Goal: Task Accomplishment & Management: Complete application form

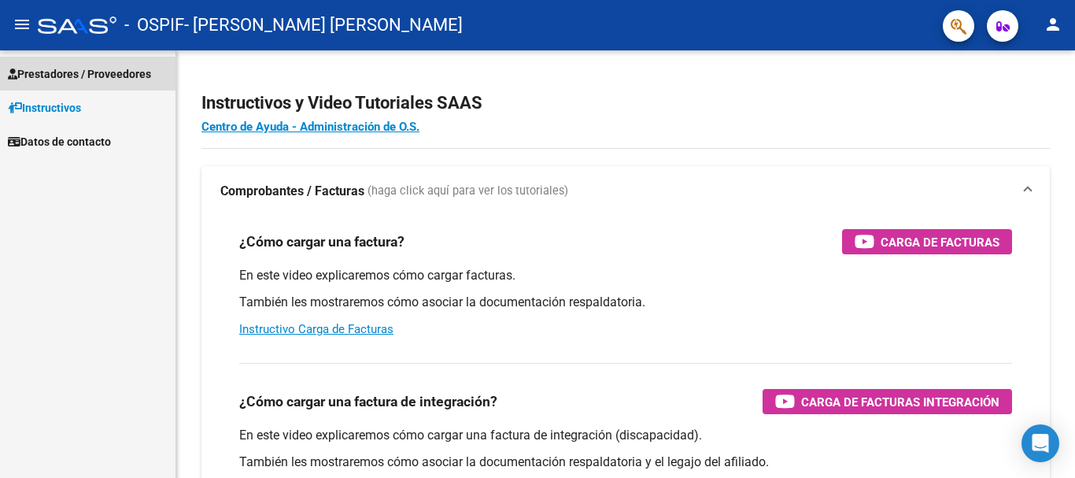
click at [102, 70] on span "Prestadores / Proveedores" at bounding box center [79, 73] width 143 height 17
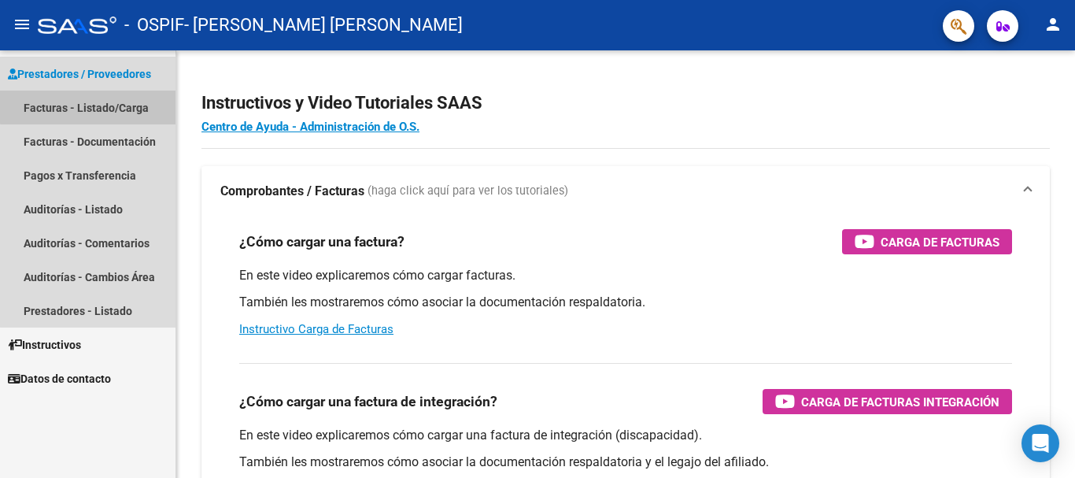
click at [102, 102] on link "Facturas - Listado/Carga" at bounding box center [88, 108] width 176 height 34
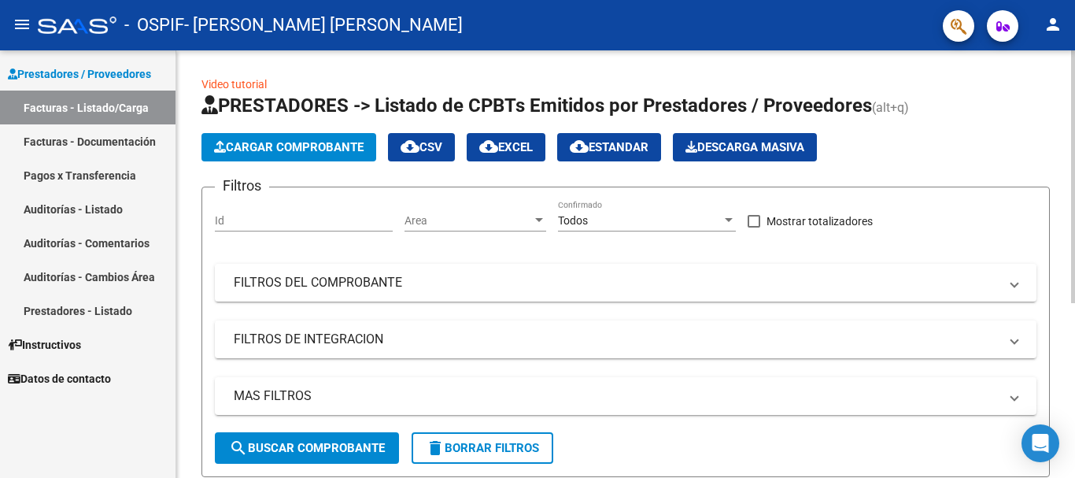
click at [284, 154] on button "Cargar Comprobante" at bounding box center [288, 147] width 175 height 28
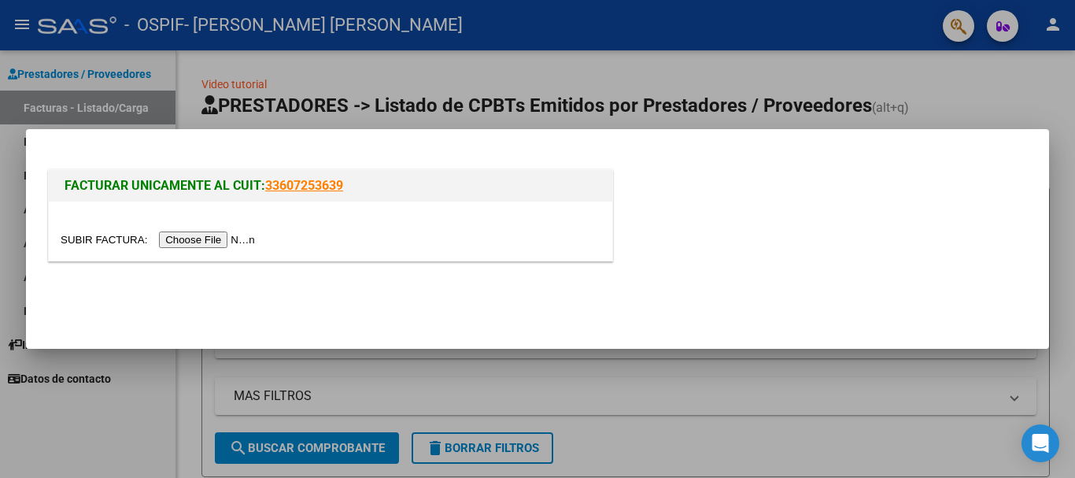
click at [231, 238] on input "file" at bounding box center [160, 239] width 199 height 17
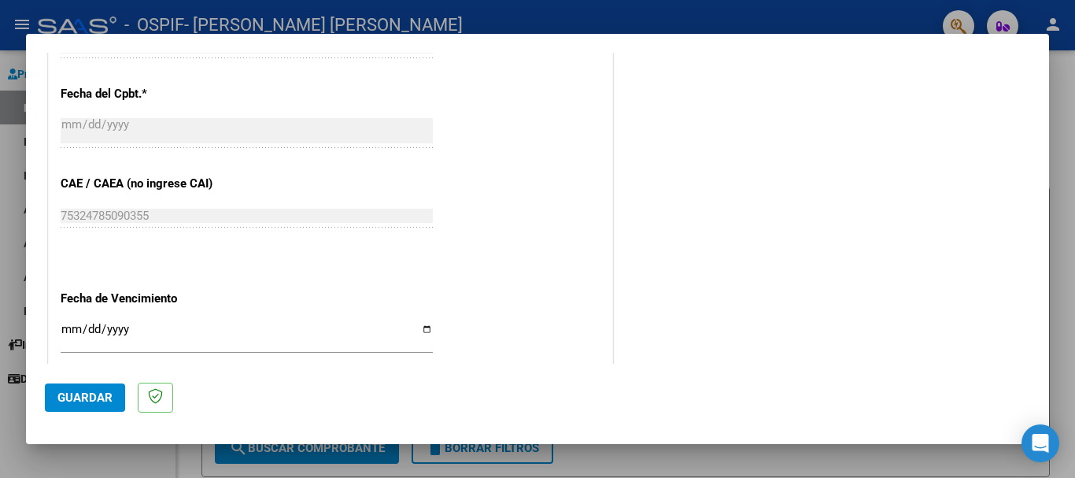
scroll to position [1023, 0]
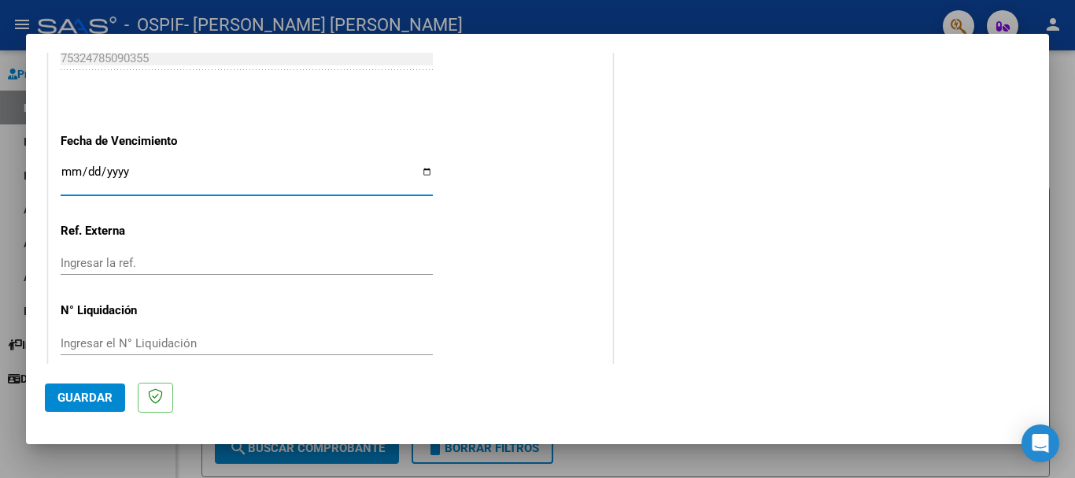
click at [418, 175] on input "Ingresar la fecha" at bounding box center [247, 177] width 372 height 25
type input "[DATE]"
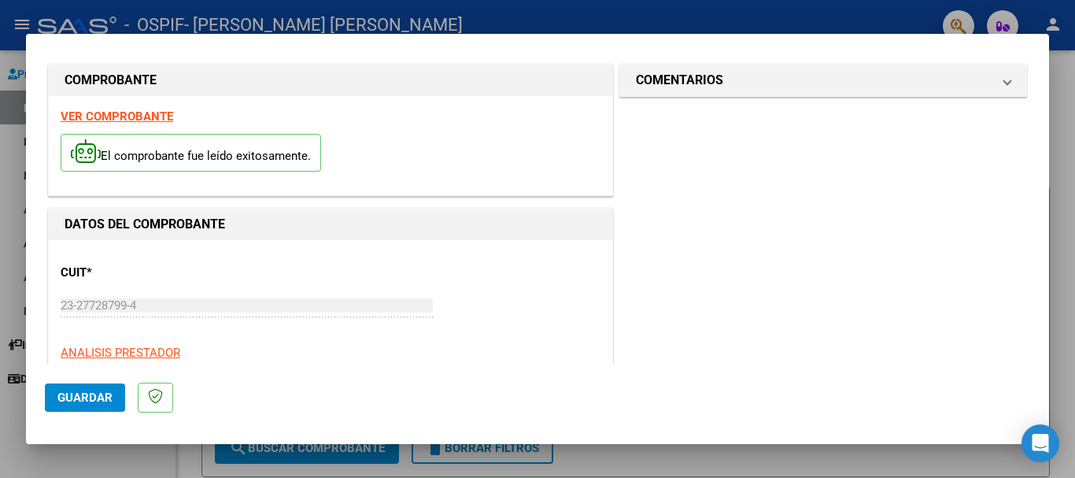
scroll to position [0, 0]
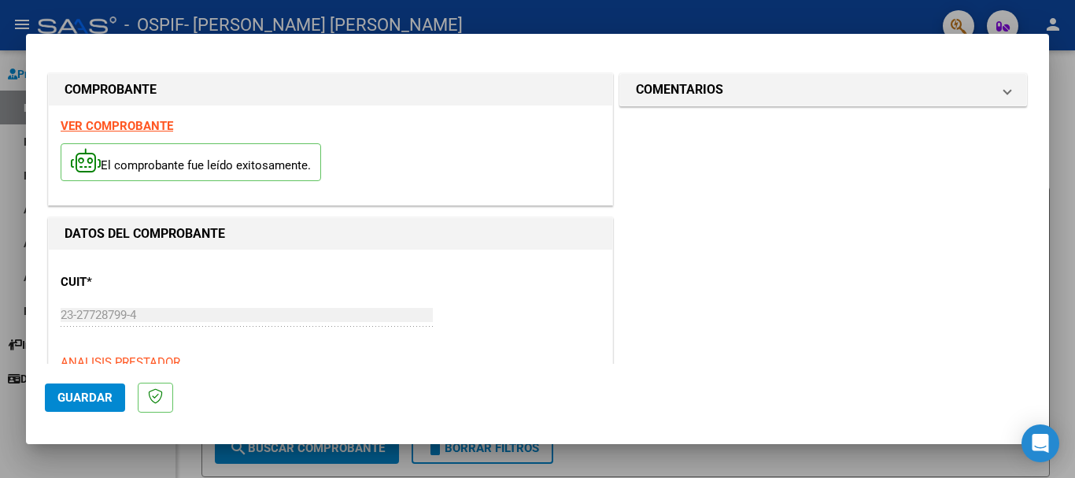
click at [87, 394] on span "Guardar" at bounding box center [84, 397] width 55 height 14
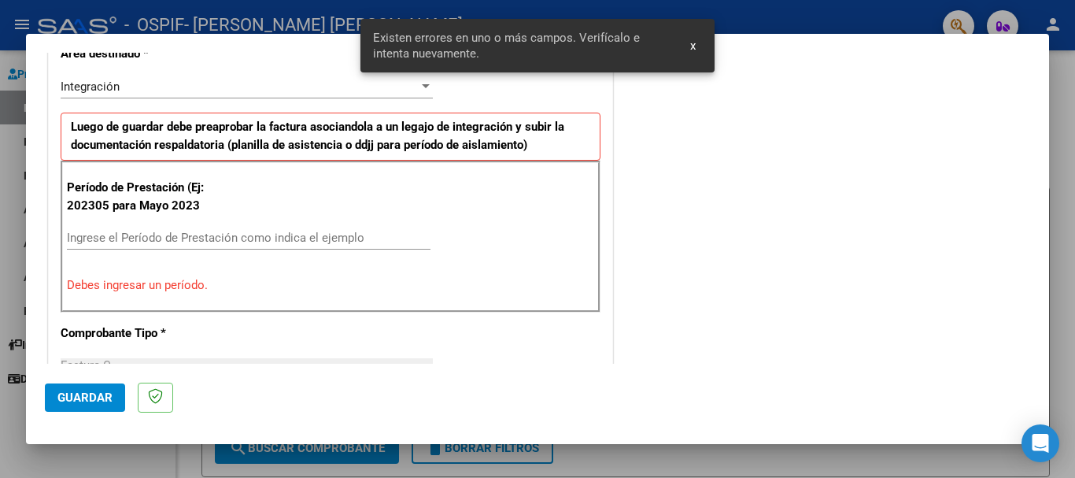
scroll to position [364, 0]
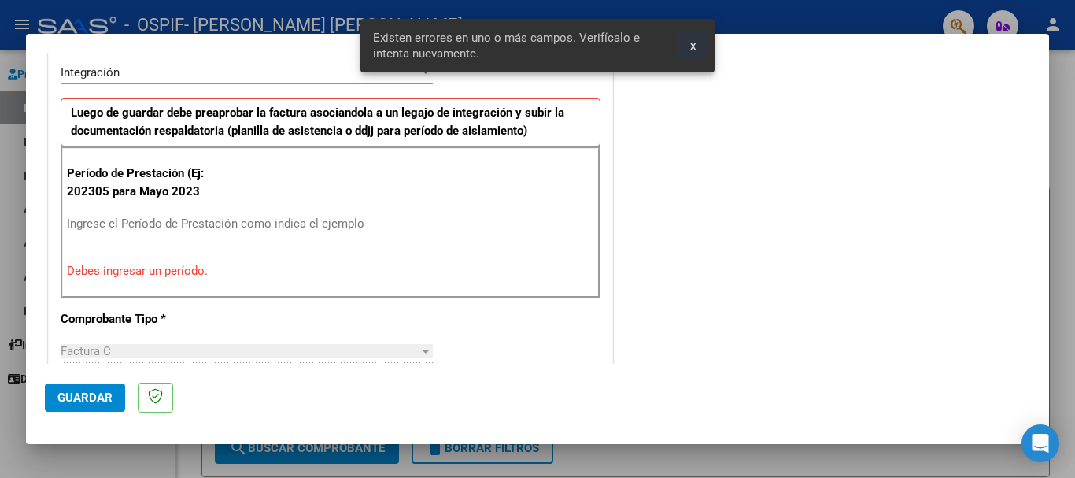
click at [693, 46] on span "x" at bounding box center [693, 46] width 6 height 14
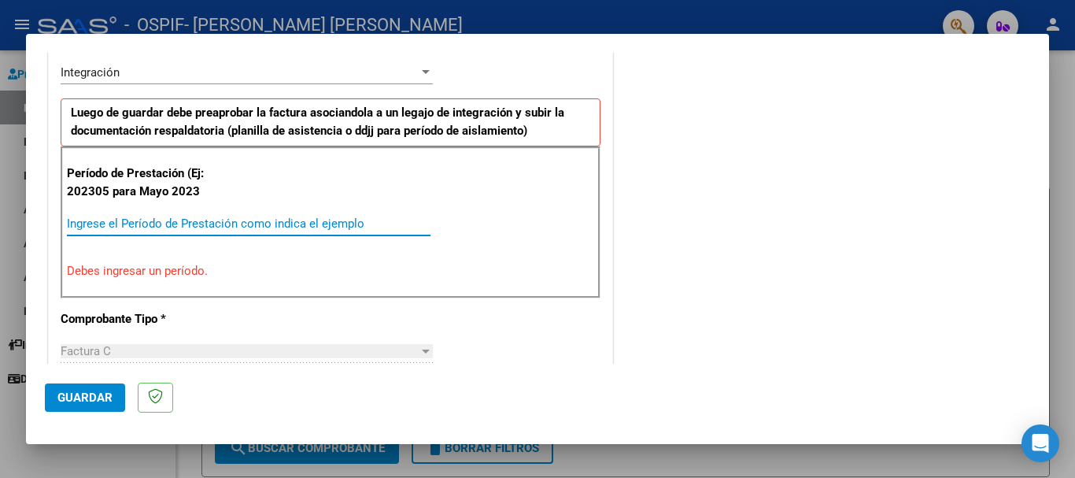
click at [277, 227] on input "Ingrese el Período de Prestación como indica el ejemplo" at bounding box center [249, 223] width 364 height 14
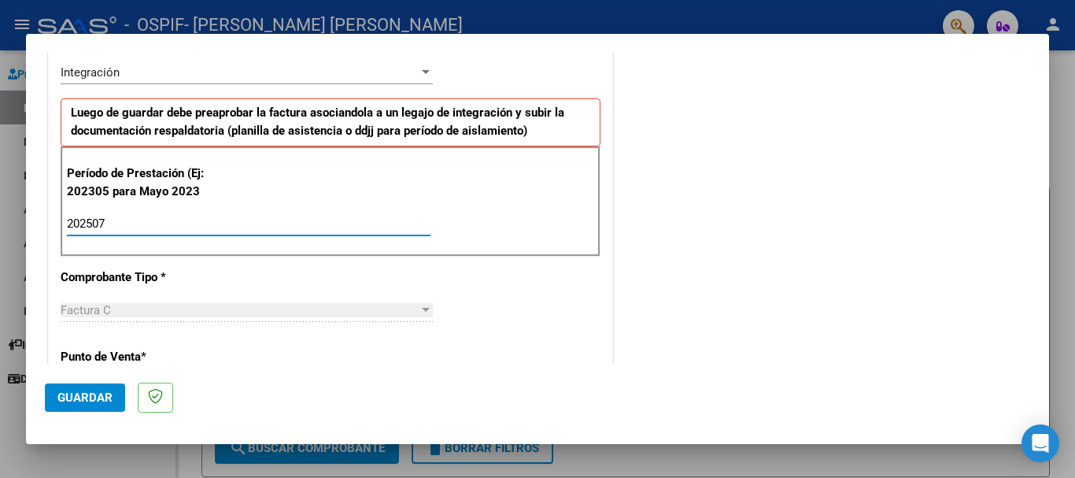
type input "202507"
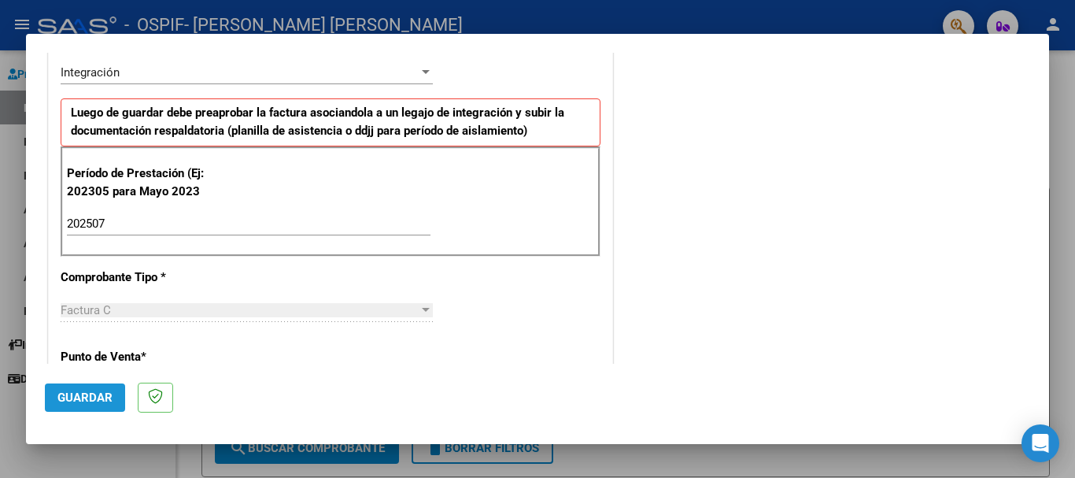
click at [93, 401] on span "Guardar" at bounding box center [84, 397] width 55 height 14
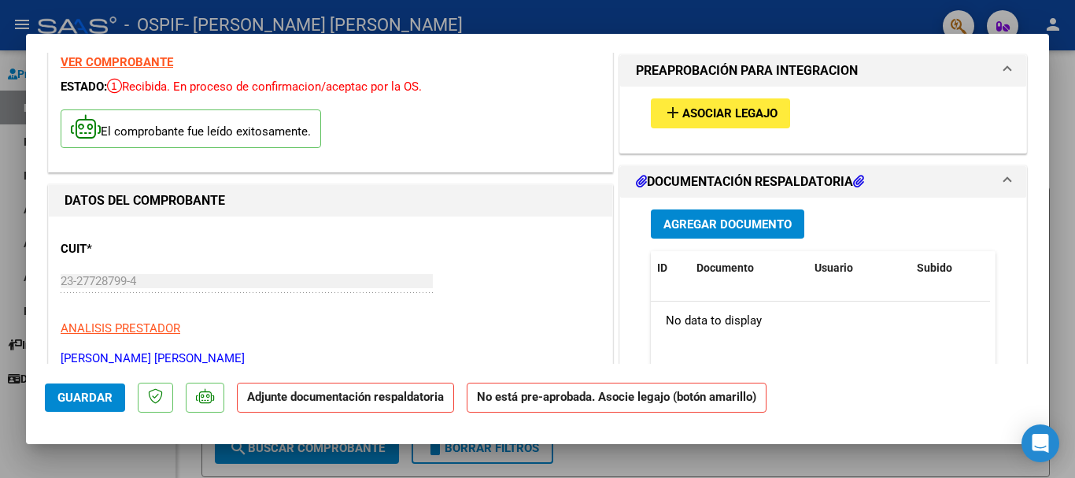
scroll to position [79, 0]
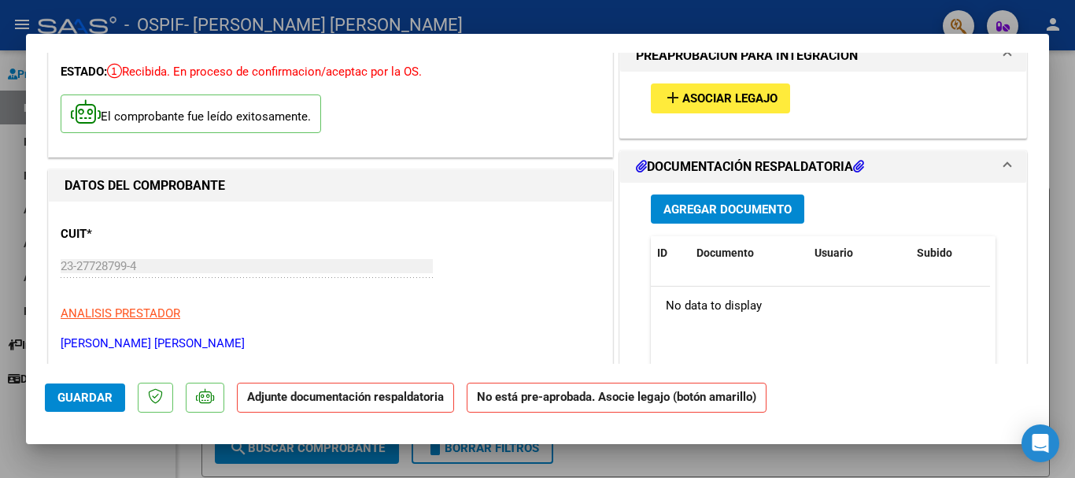
click at [752, 209] on span "Agregar Documento" at bounding box center [727, 209] width 128 height 14
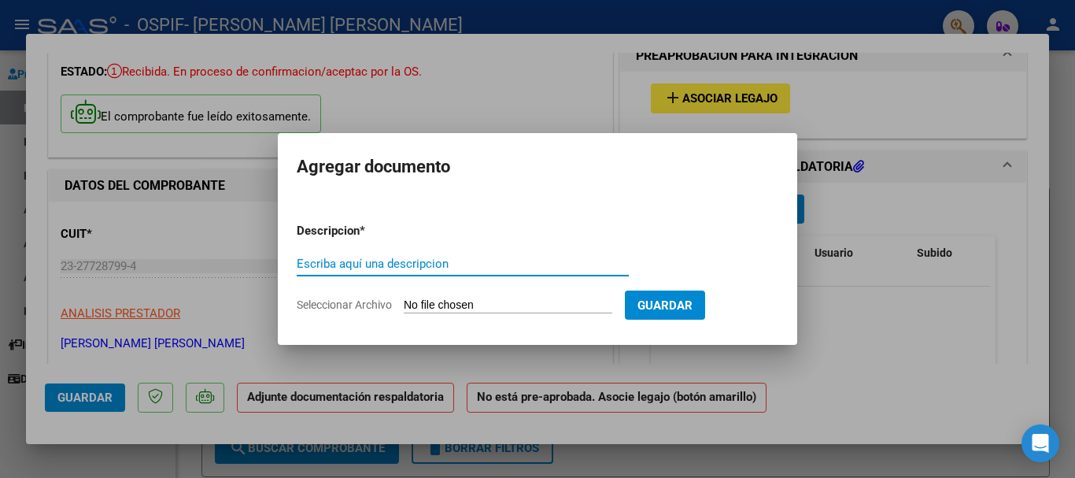
click at [482, 266] on input "Escriba aquí una descripcion" at bounding box center [463, 264] width 332 height 14
type input "p"
type input "Planilla asistencia"
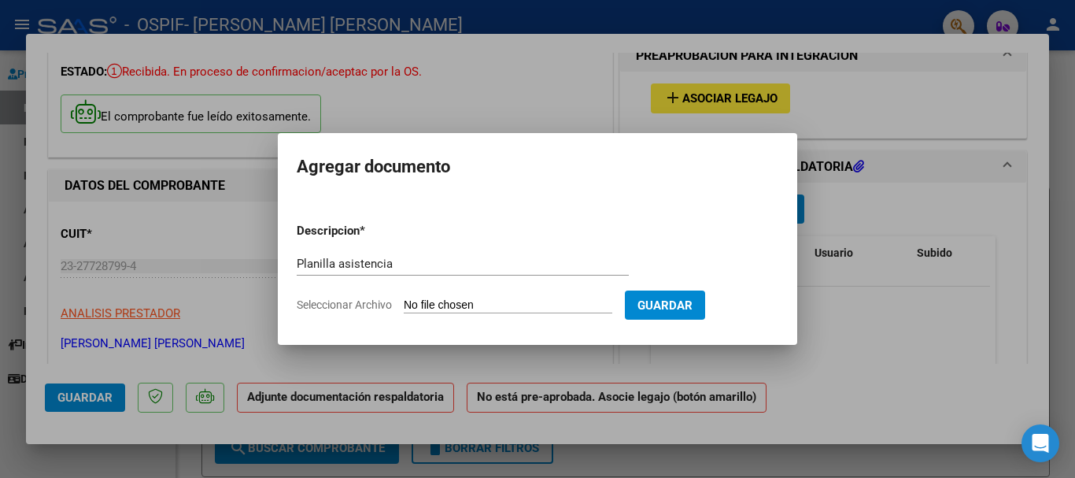
click at [501, 305] on input "Seleccionar Archivo" at bounding box center [508, 305] width 209 height 15
type input "C:\fakepath\planilla Rajoy [PERSON_NAME] junio.pdf"
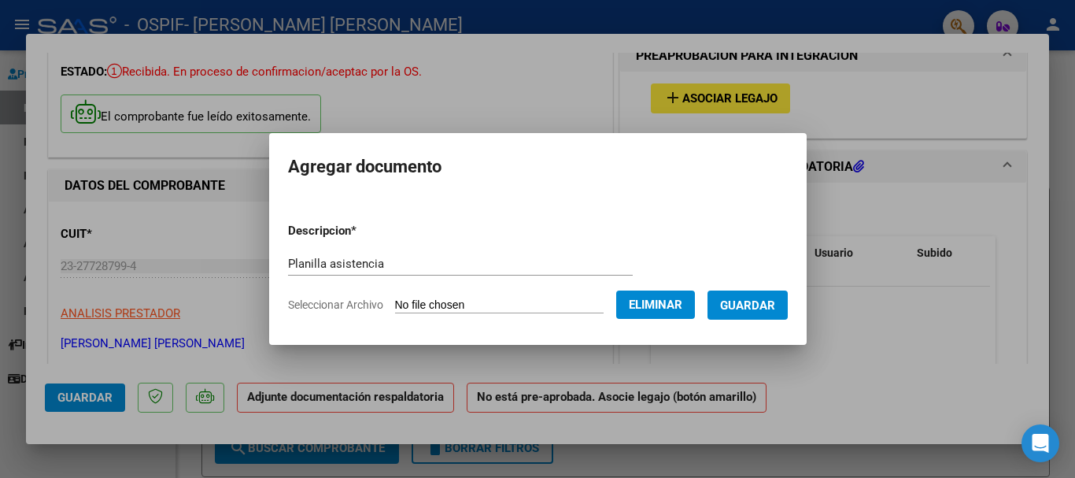
click at [682, 309] on span "Eliminar" at bounding box center [656, 305] width 54 height 14
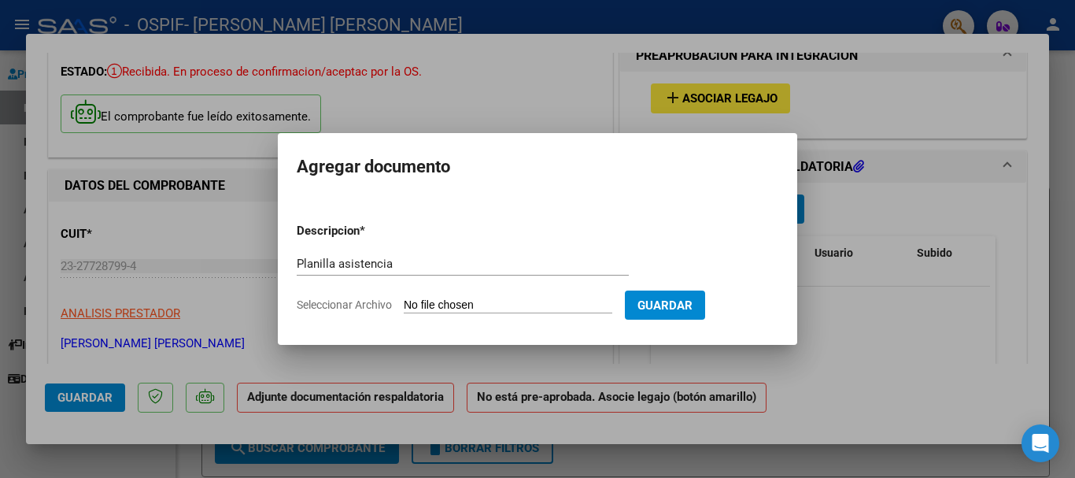
click at [526, 305] on input "Seleccionar Archivo" at bounding box center [508, 305] width 209 height 15
click at [491, 299] on input "Seleccionar Archivo" at bounding box center [508, 305] width 209 height 15
type input "C:\fakepath\[PERSON_NAME][DATE].pdf"
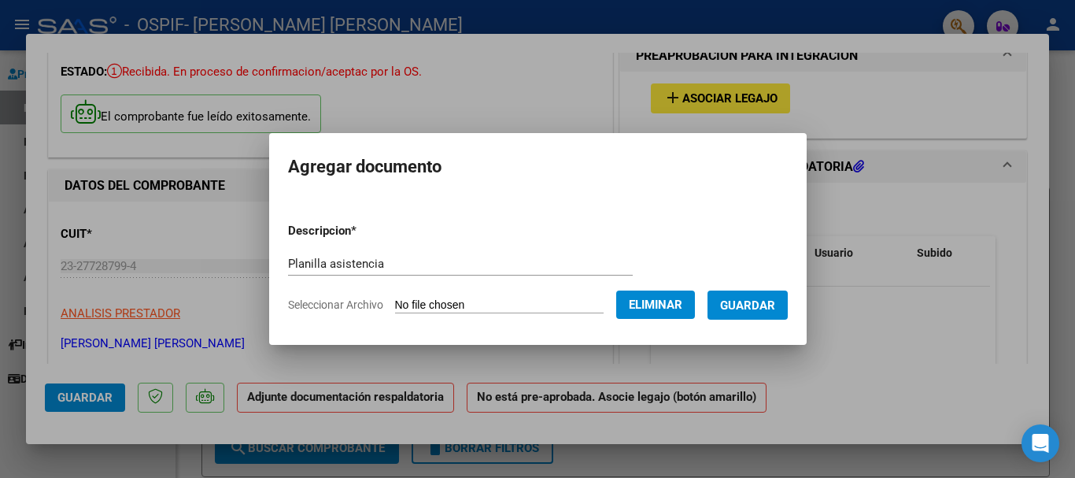
click at [751, 305] on span "Guardar" at bounding box center [747, 305] width 55 height 14
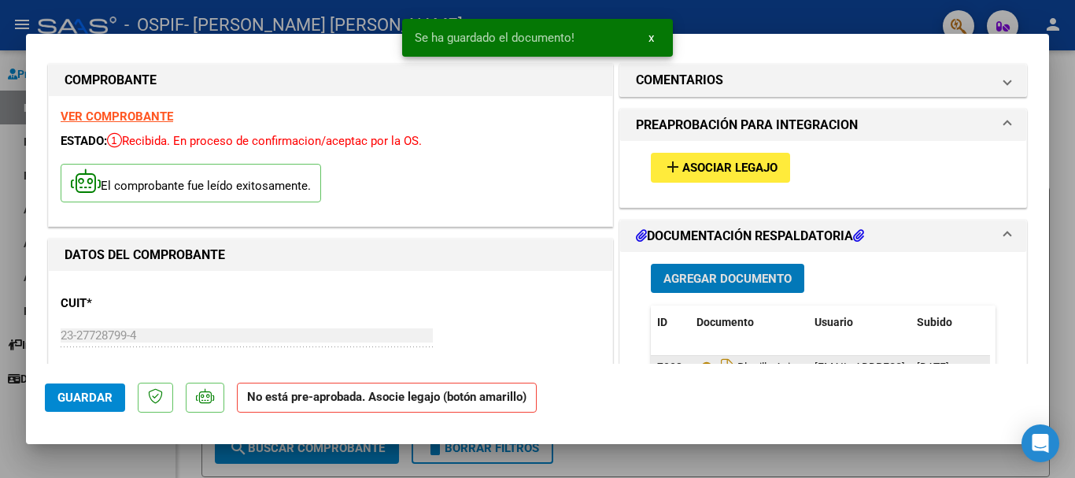
scroll to position [0, 0]
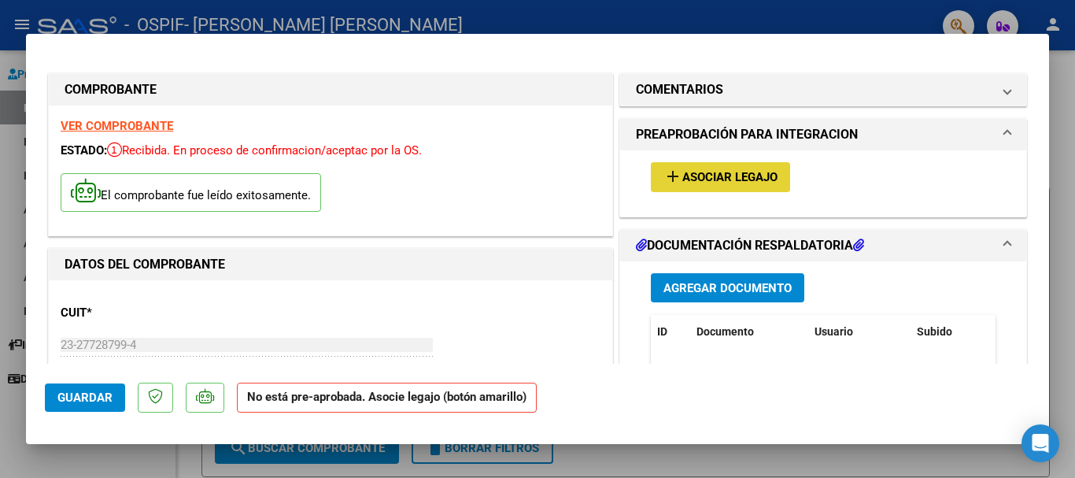
click at [719, 181] on span "Asociar Legajo" at bounding box center [729, 178] width 95 height 14
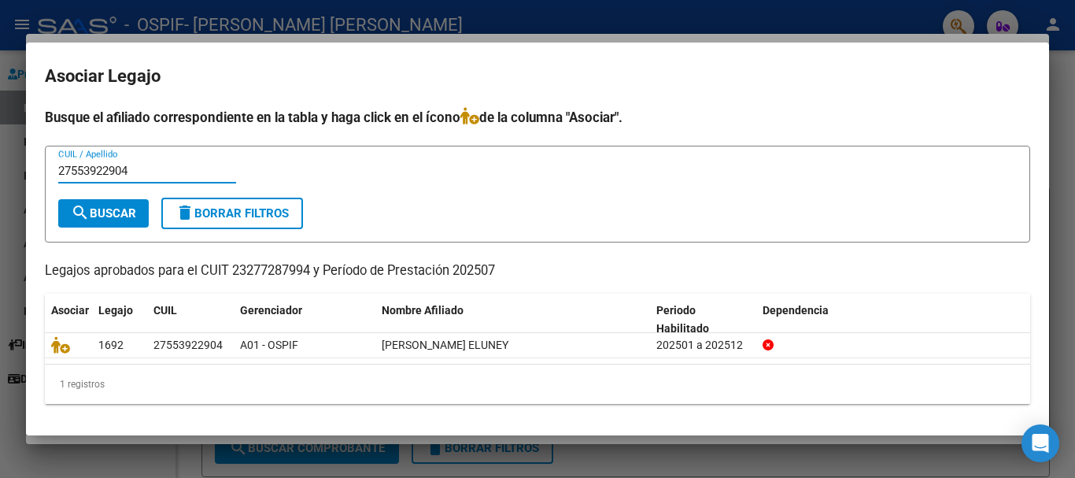
type input "27553922904"
click at [118, 209] on span "search Buscar" at bounding box center [103, 213] width 65 height 14
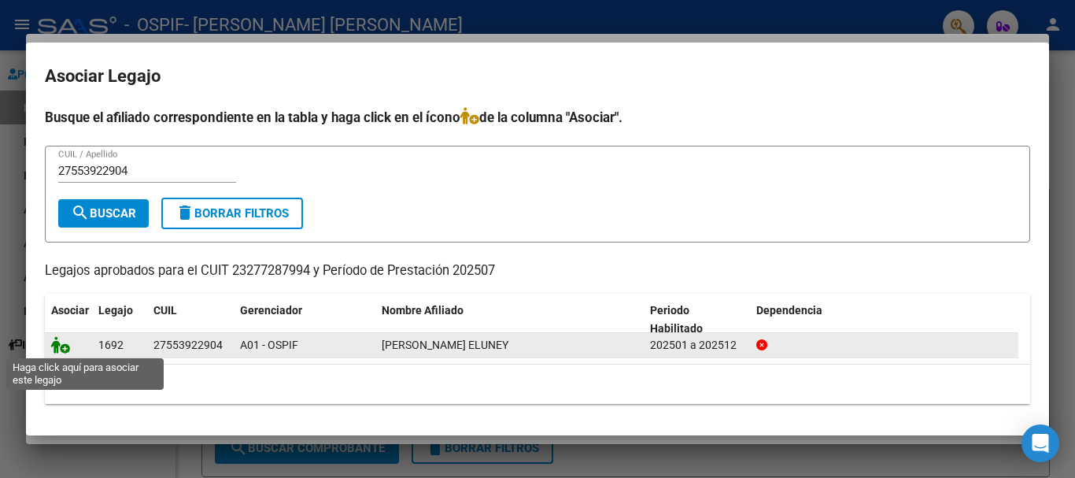
click at [62, 349] on icon at bounding box center [60, 344] width 19 height 17
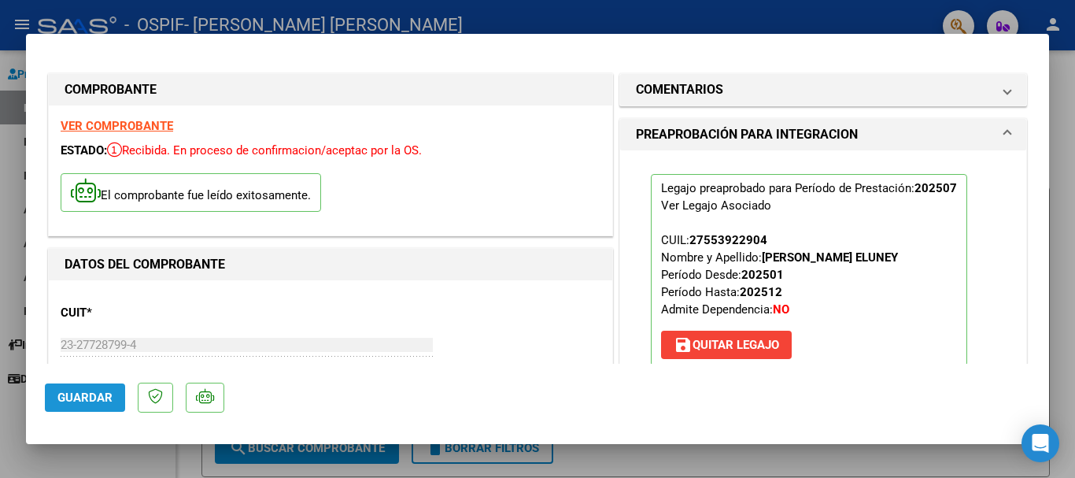
click at [85, 396] on span "Guardar" at bounding box center [84, 397] width 55 height 14
click at [11, 57] on div at bounding box center [537, 239] width 1075 height 478
